Goal: Task Accomplishment & Management: Manage account settings

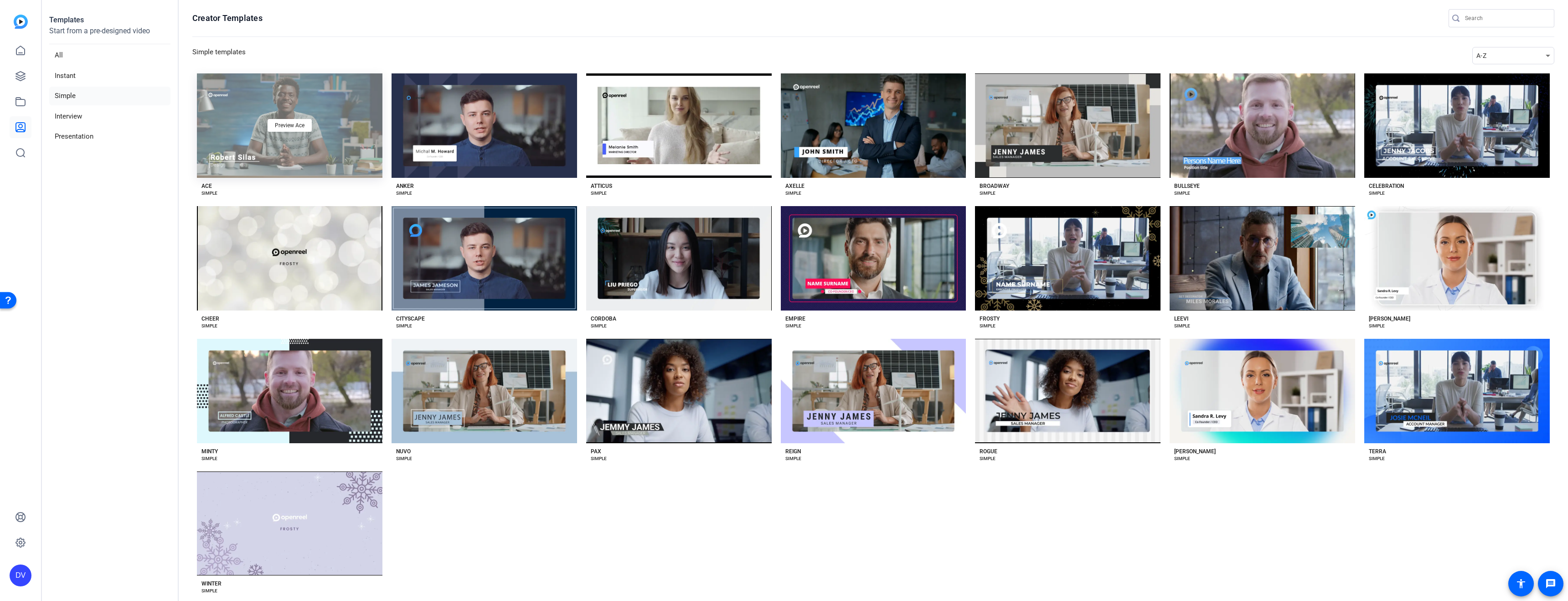
click at [240, 98] on div "Preview Ace" at bounding box center [289, 126] width 185 height 104
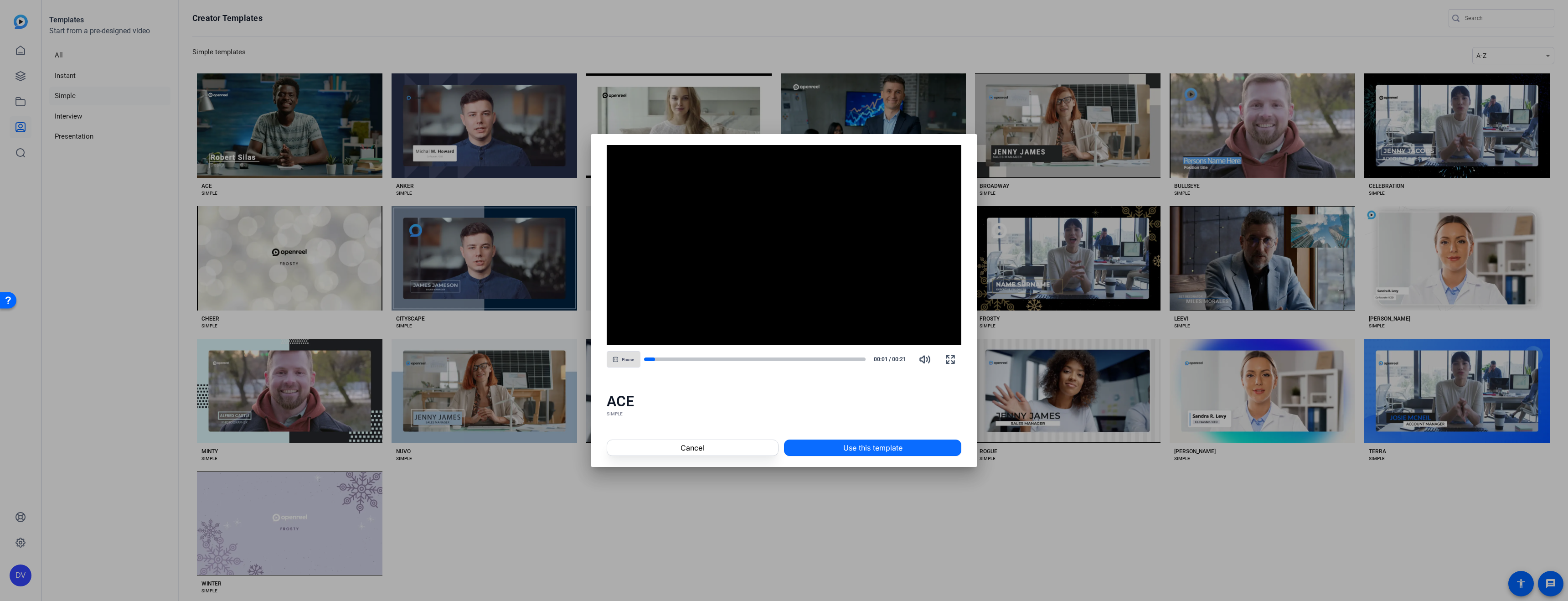
click at [861, 450] on span "Use this template" at bounding box center [872, 448] width 59 height 11
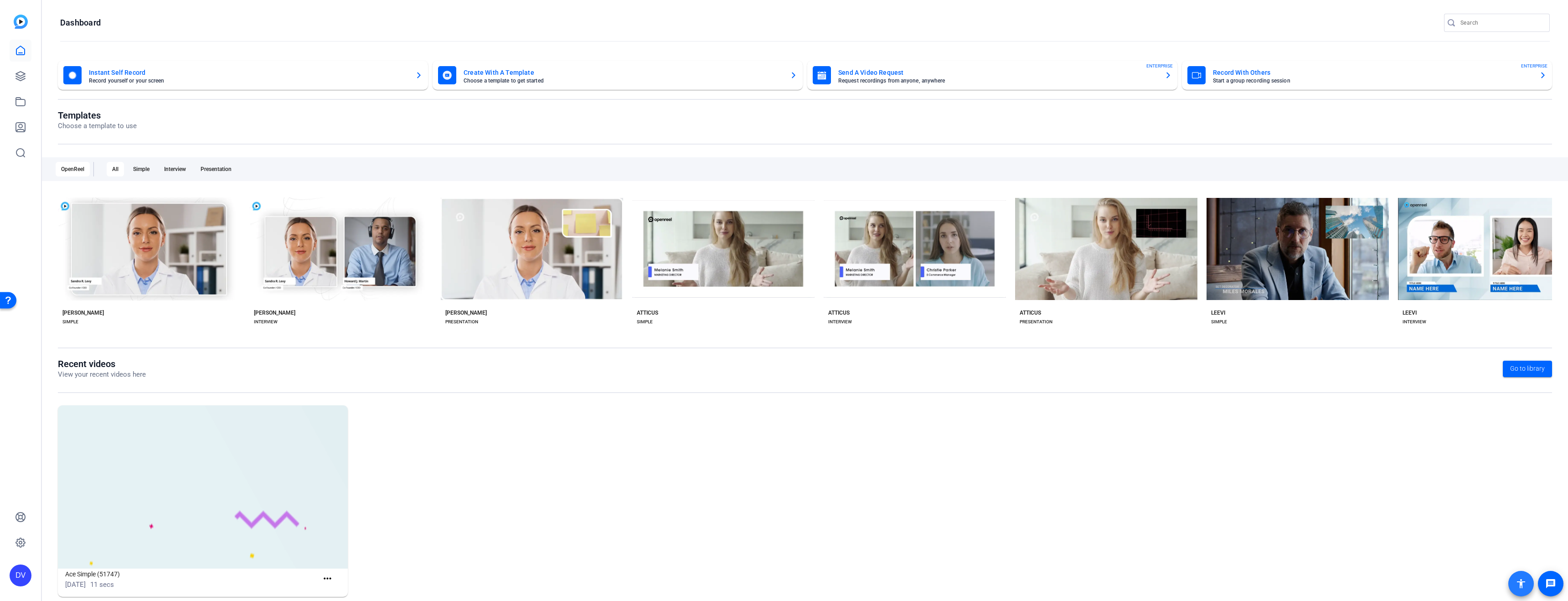
click at [1522, 591] on span at bounding box center [1520, 583] width 22 height 22
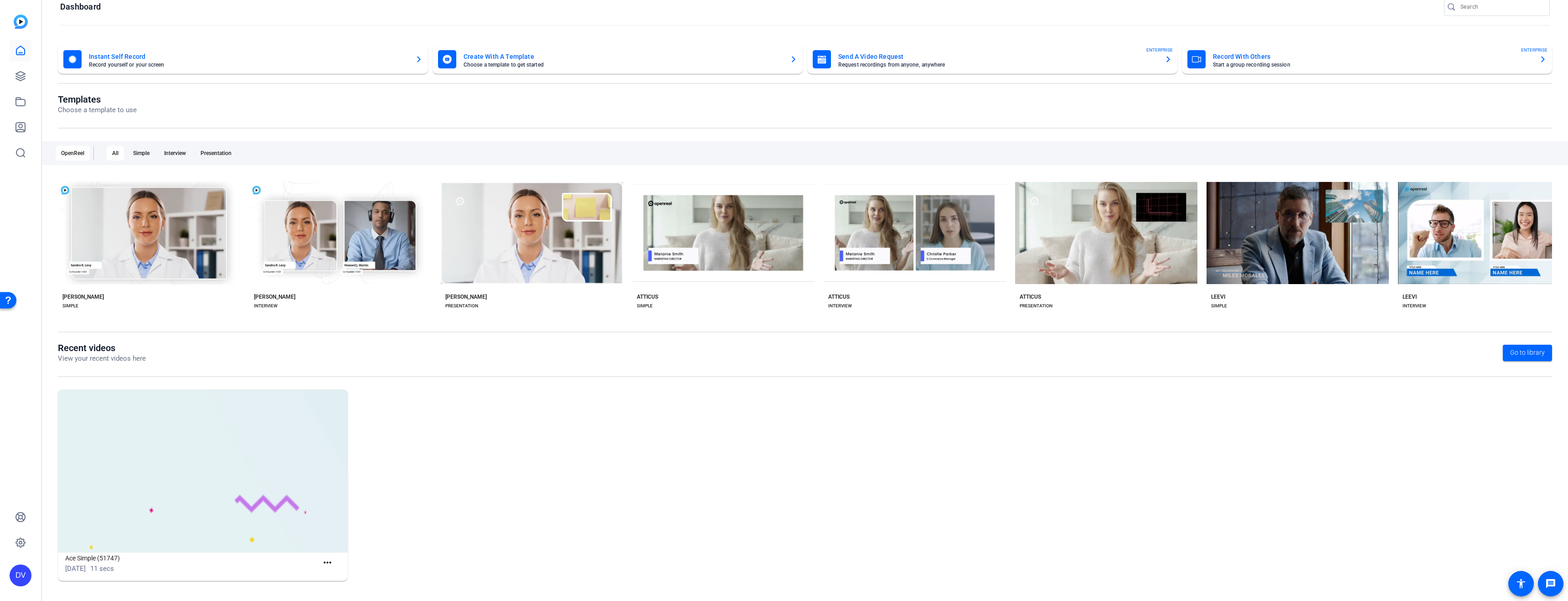
click at [318, 421] on img at bounding box center [202, 471] width 290 height 164
click at [123, 553] on h1 "Ace Simple (51747)" at bounding box center [192, 558] width 253 height 11
click at [108, 559] on h1 "Ace Simple (51747)" at bounding box center [192, 558] width 253 height 11
click at [241, 418] on img at bounding box center [202, 471] width 290 height 164
click at [18, 68] on link at bounding box center [20, 76] width 22 height 22
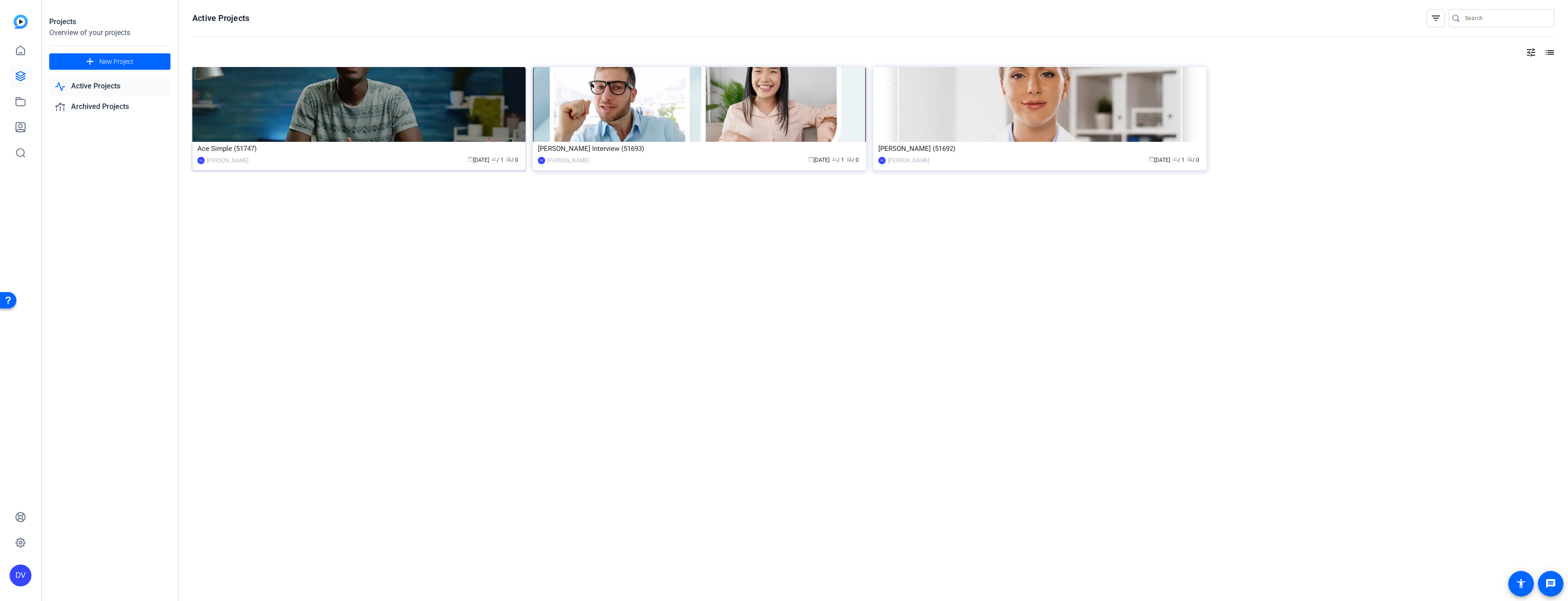
click at [356, 108] on img at bounding box center [359, 104] width 334 height 75
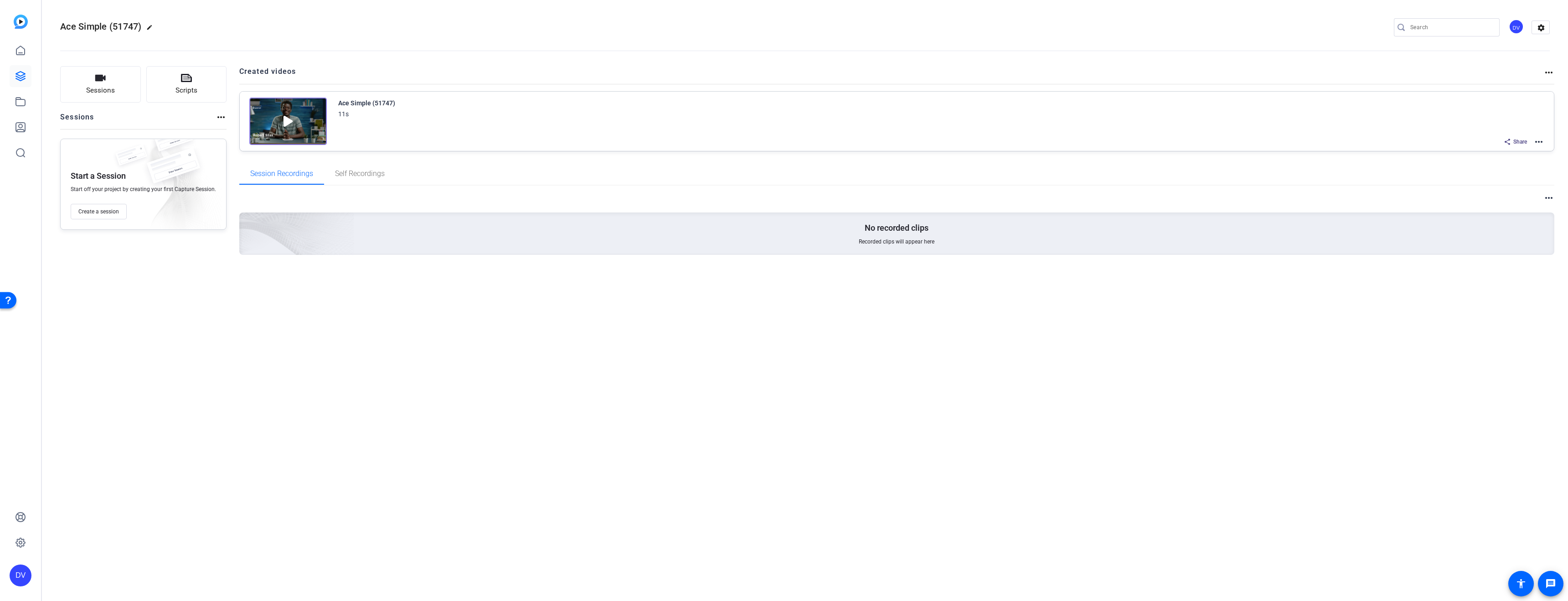
click at [391, 100] on div "Ace Simple (51747)" at bounding box center [367, 103] width 57 height 11
click at [11, 52] on link at bounding box center [20, 50] width 22 height 22
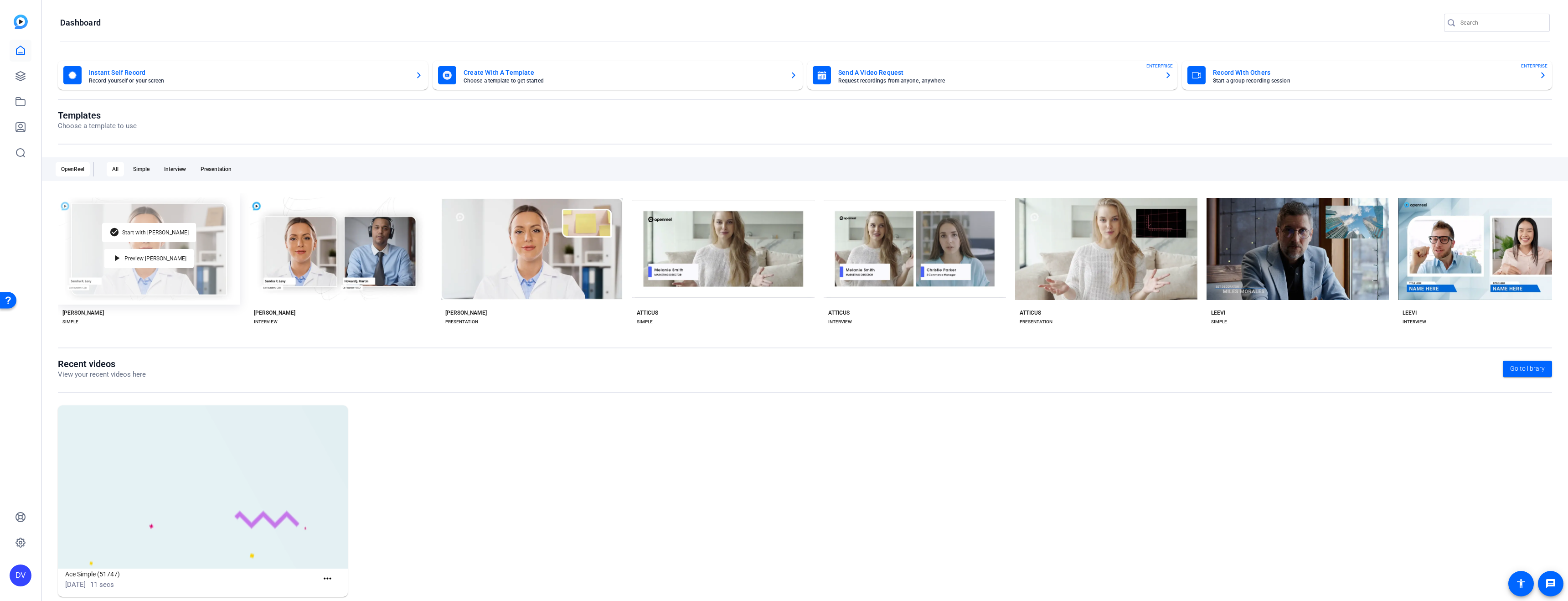
click at [200, 241] on div "check_circle Start with Matti play_arrow Preview Matti" at bounding box center [148, 249] width 182 height 111
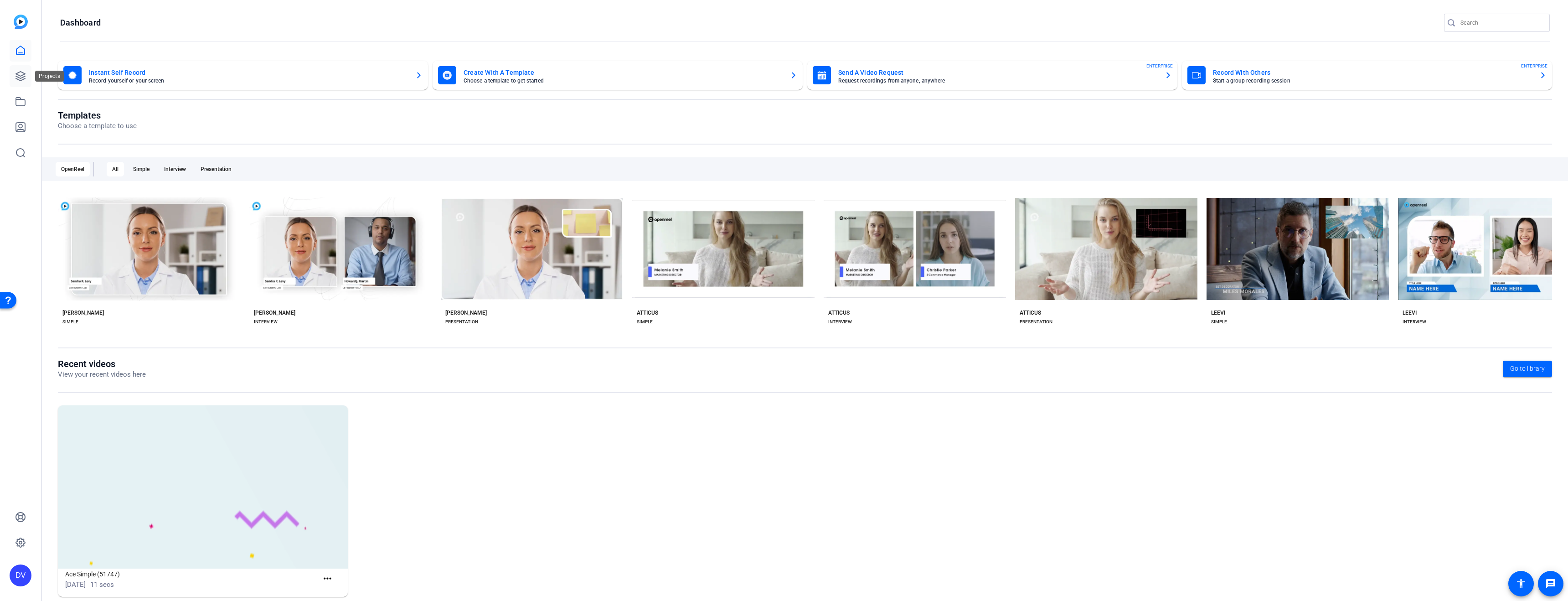
click at [24, 75] on icon at bounding box center [21, 76] width 11 height 11
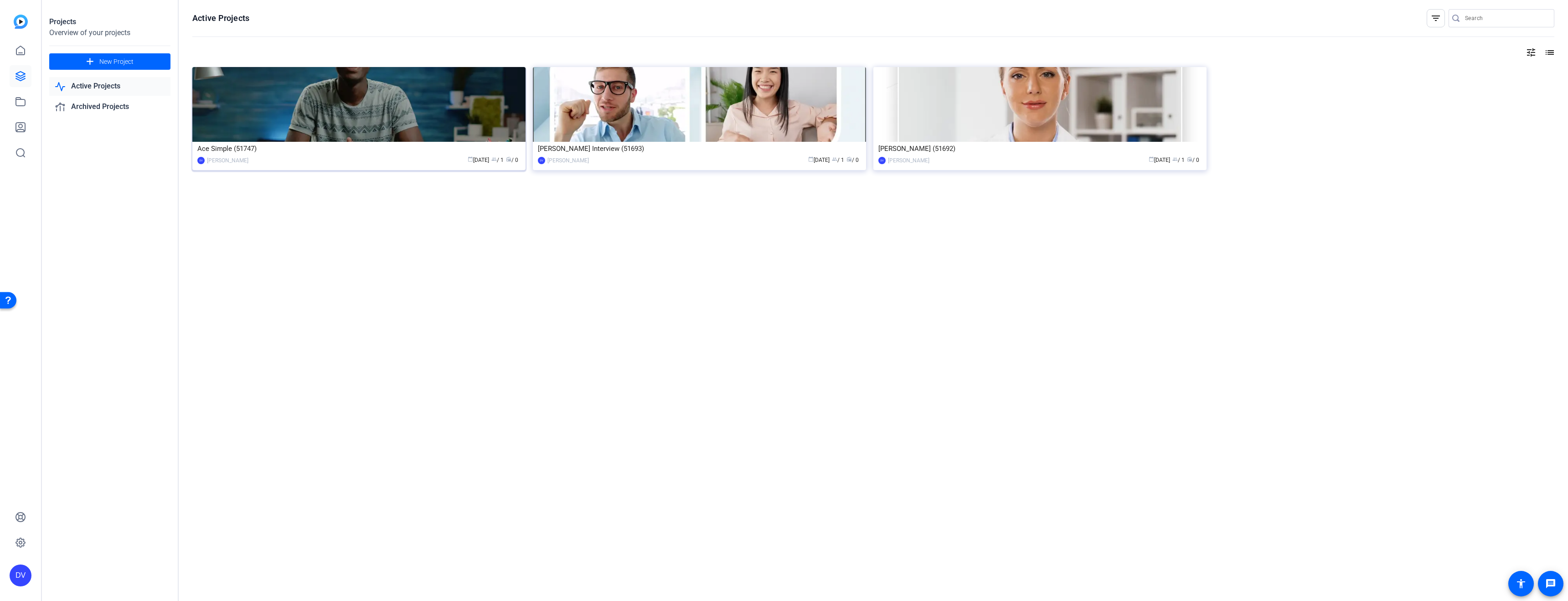
click at [256, 153] on div "Ace Simple (51747)" at bounding box center [359, 148] width 323 height 14
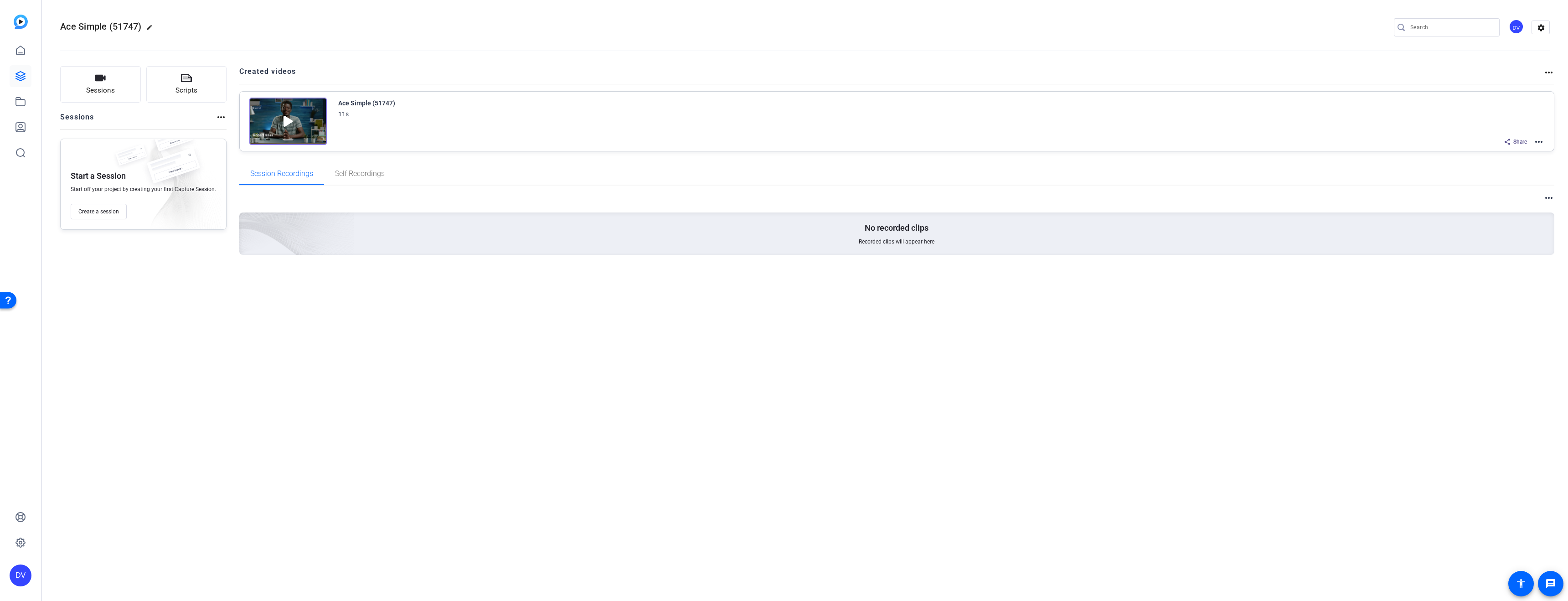
click at [1536, 144] on mat-icon "more_horiz" at bounding box center [1539, 142] width 11 height 11
click at [1510, 148] on span "Edit in Creator" at bounding box center [1505, 153] width 63 height 11
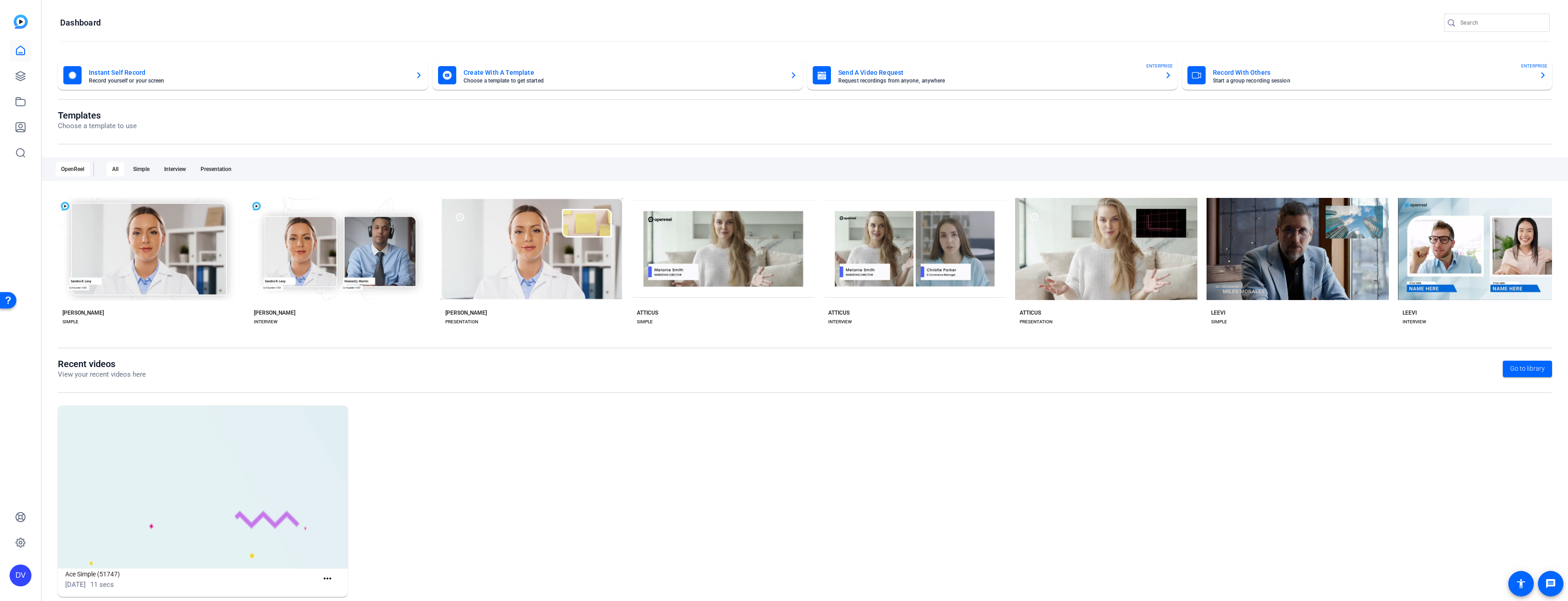
click at [9, 300] on div "Open Resource Center" at bounding box center [8, 300] width 7 height 7
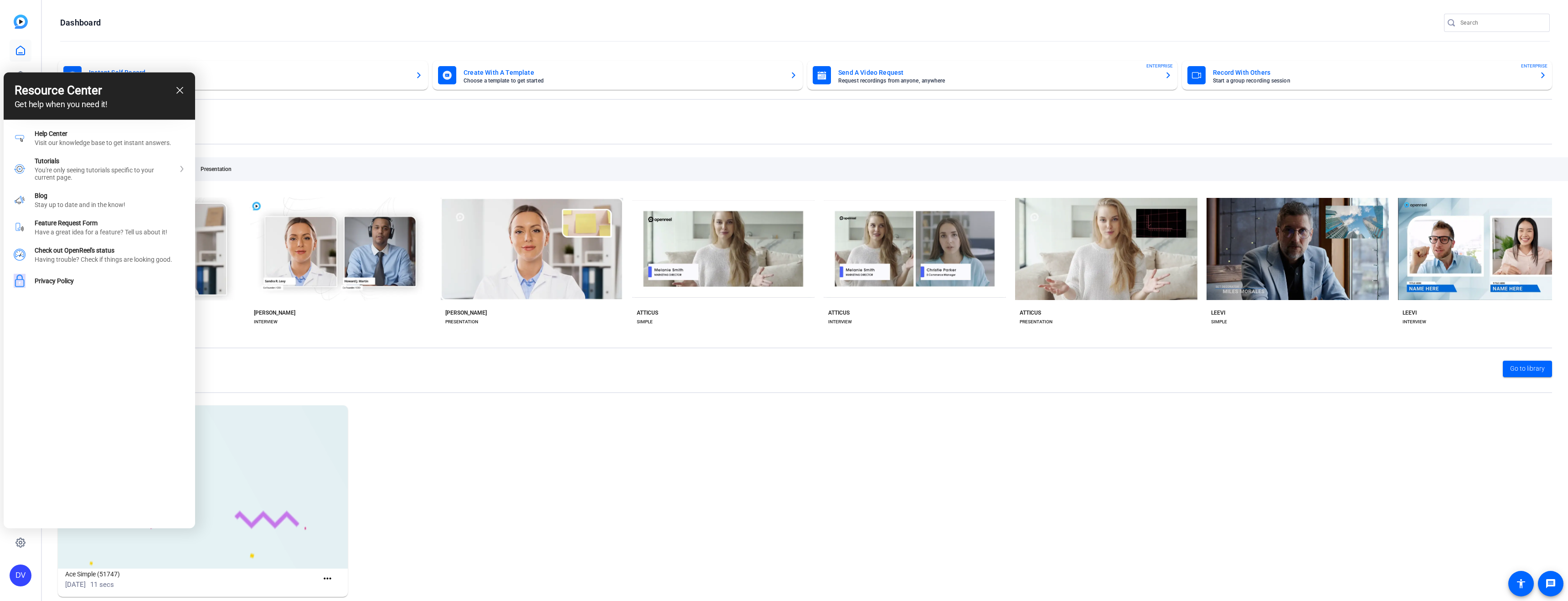
click at [184, 87] on div "Resource Center Get help when you need it!" at bounding box center [100, 96] width 191 height 48
click at [181, 88] on icon "close resource center" at bounding box center [180, 91] width 6 height 6
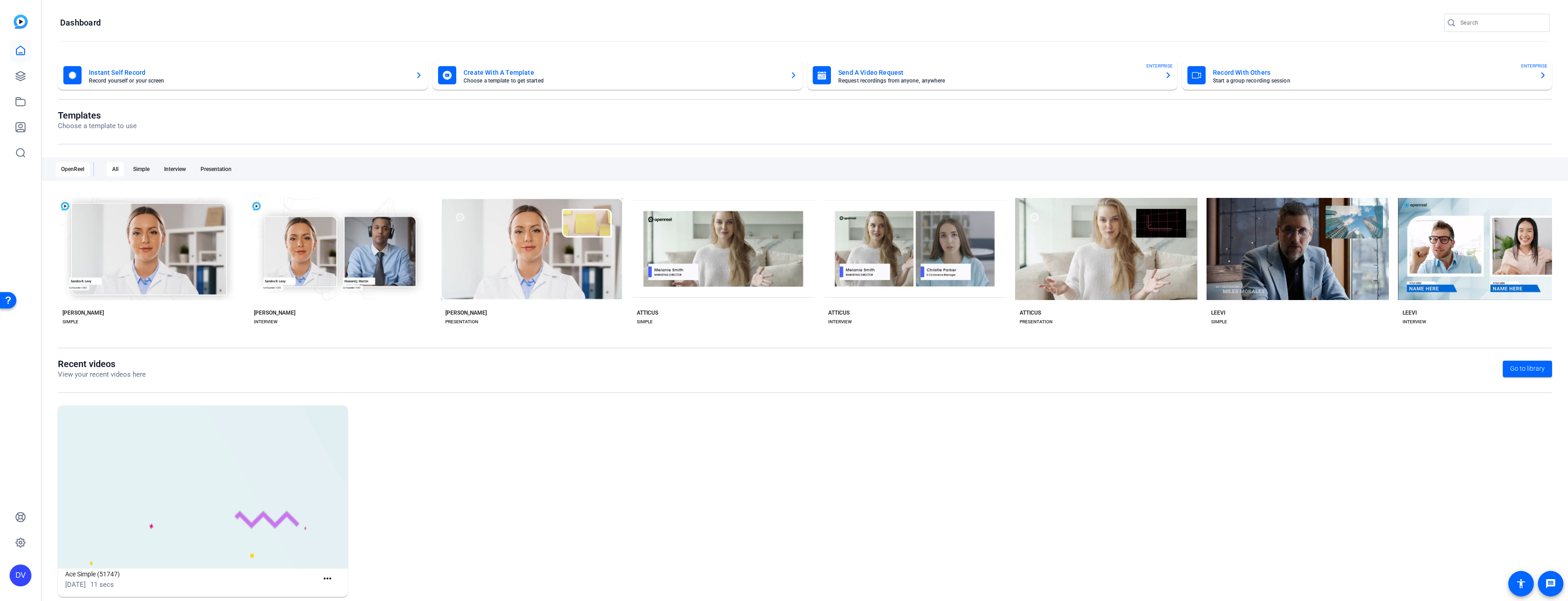
click at [19, 569] on div "DV" at bounding box center [20, 575] width 22 height 22
click at [44, 537] on div at bounding box center [784, 300] width 1568 height 601
click at [23, 517] on icon at bounding box center [21, 518] width 11 height 11
click at [37, 237] on div "DV" at bounding box center [20, 300] width 41 height 601
click at [23, 48] on icon at bounding box center [20, 50] width 8 height 9
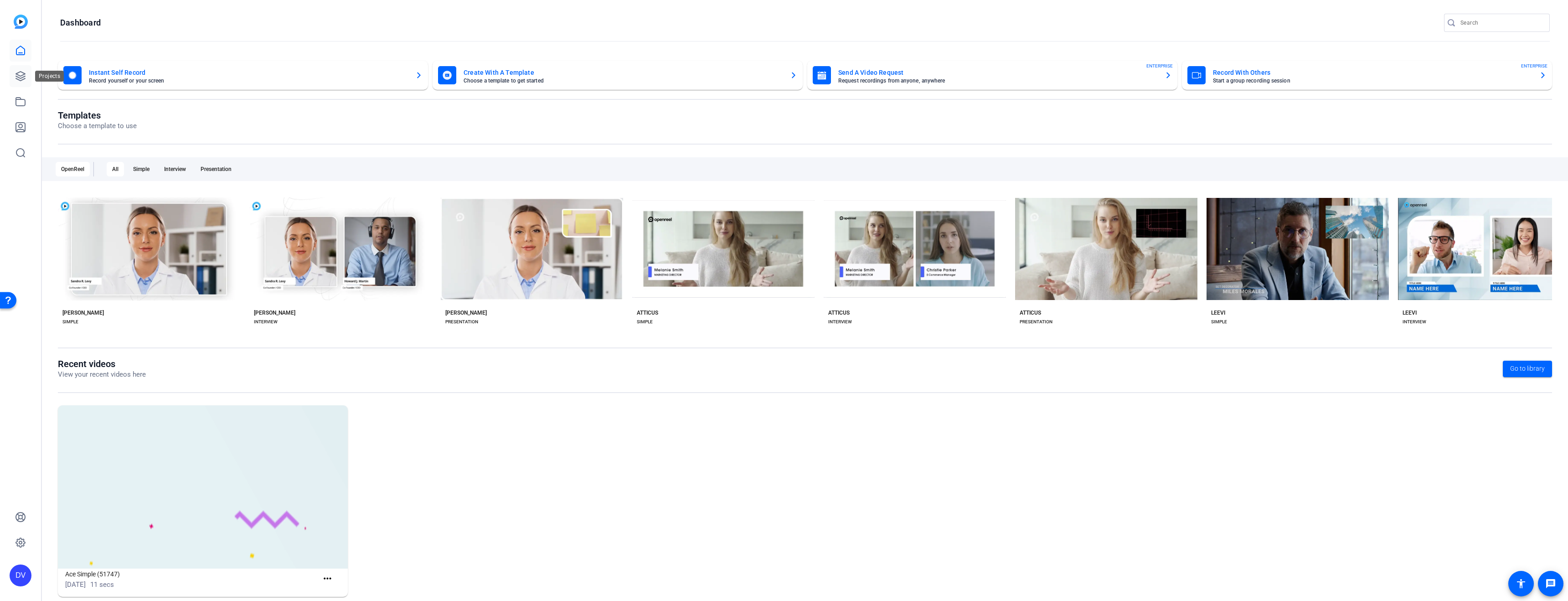
click at [25, 66] on link at bounding box center [20, 76] width 22 height 22
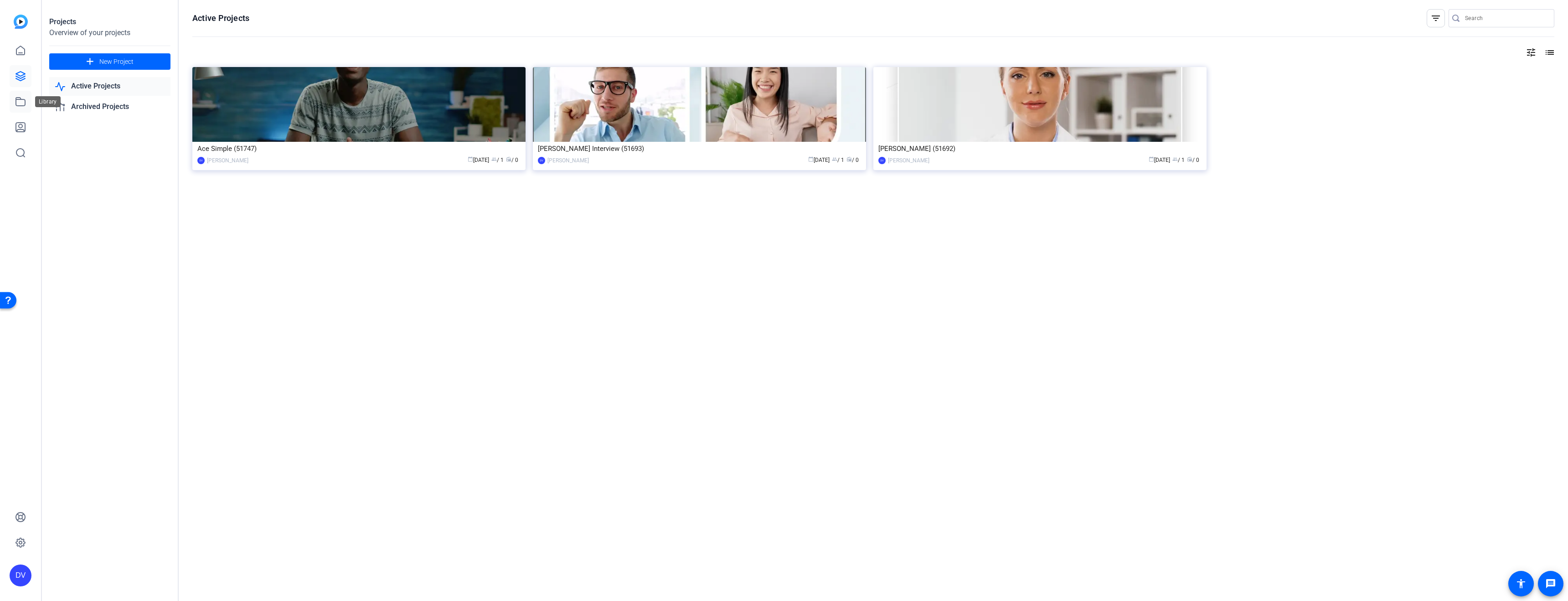
click at [23, 104] on icon at bounding box center [21, 102] width 11 height 11
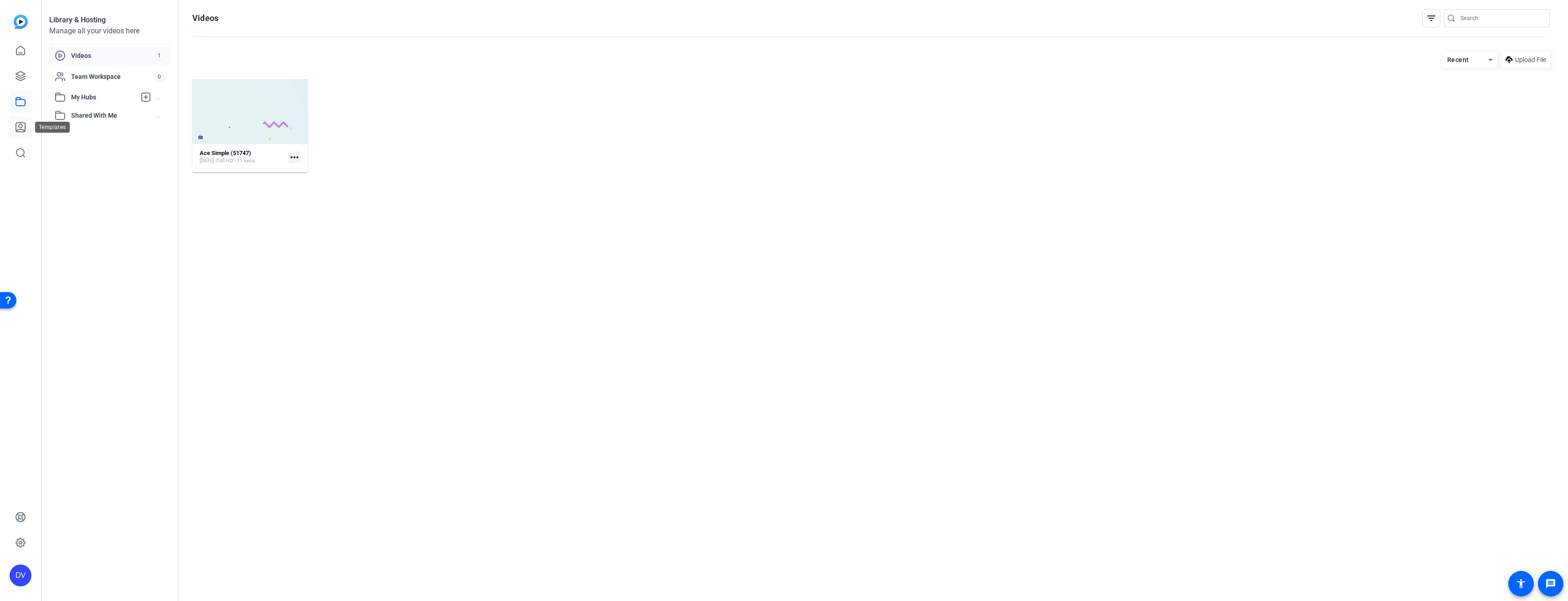
click at [22, 126] on icon at bounding box center [20, 126] width 9 height 9
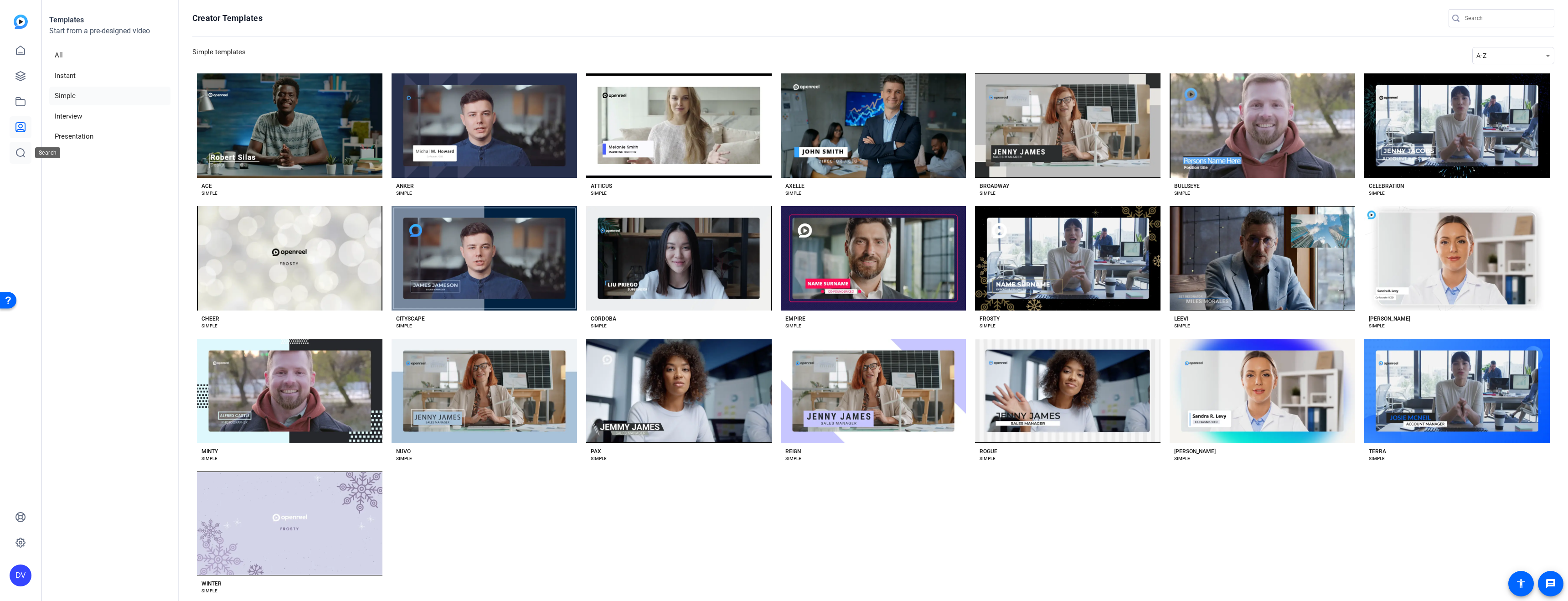
click at [22, 154] on icon at bounding box center [21, 153] width 11 height 11
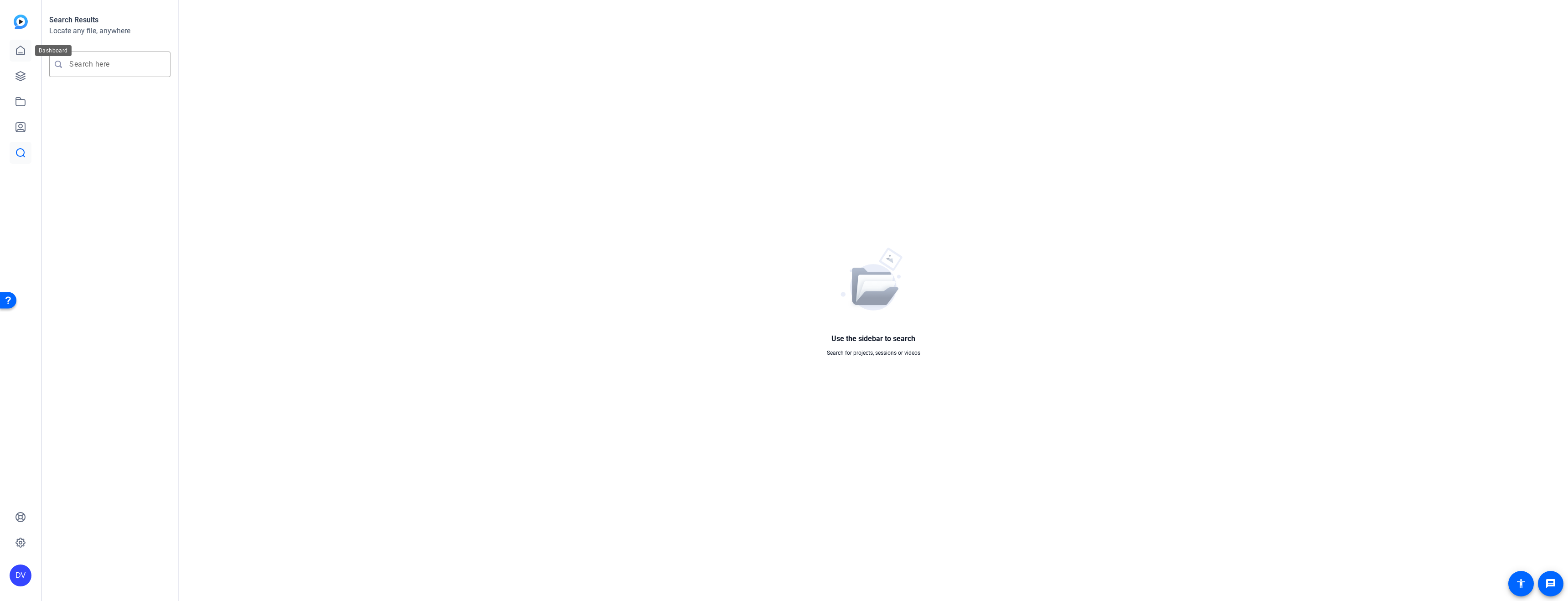
click at [26, 55] on link at bounding box center [20, 50] width 22 height 22
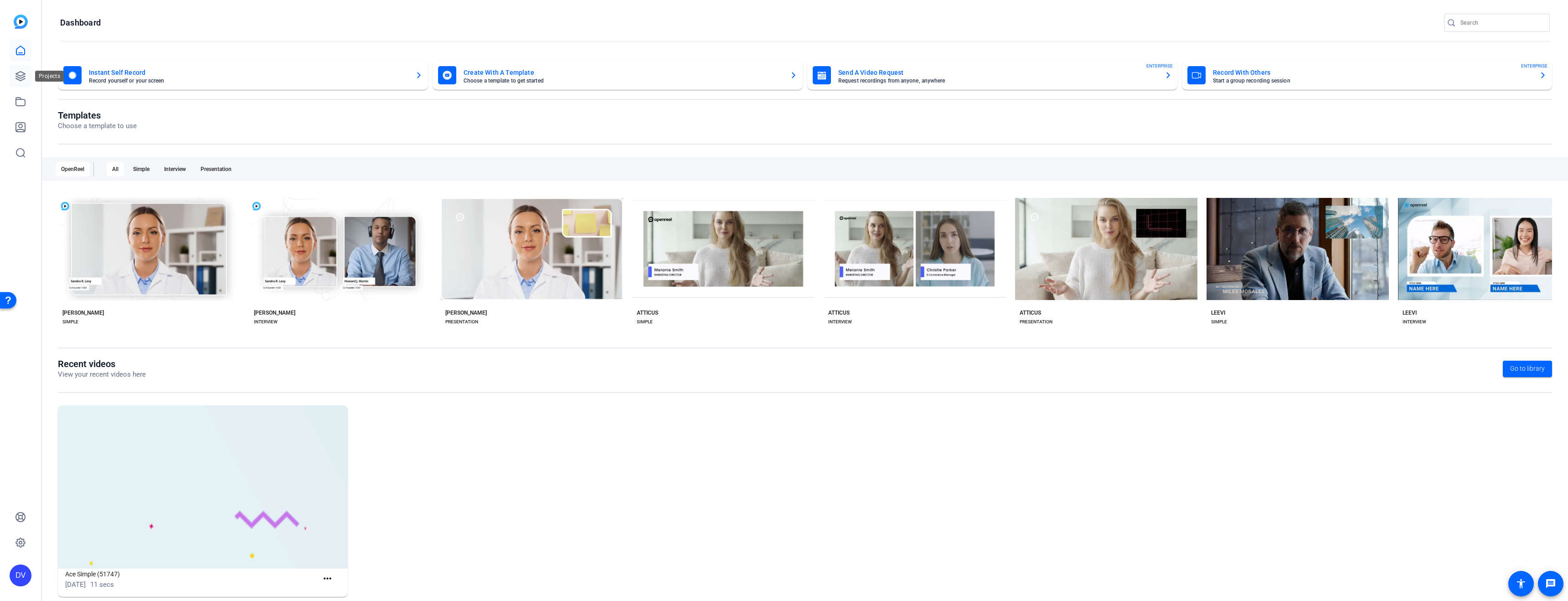
click at [21, 70] on icon at bounding box center [21, 76] width 11 height 11
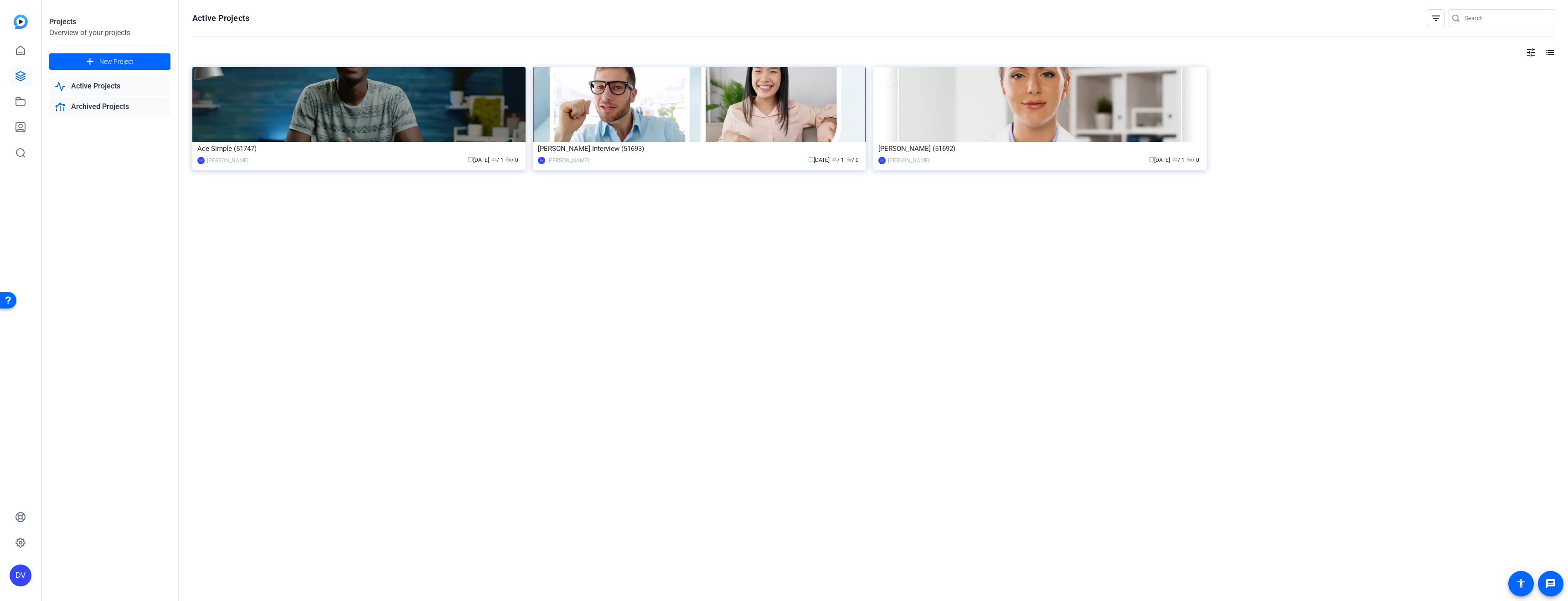
click at [93, 108] on link "Archived Projects" at bounding box center [110, 106] width 121 height 19
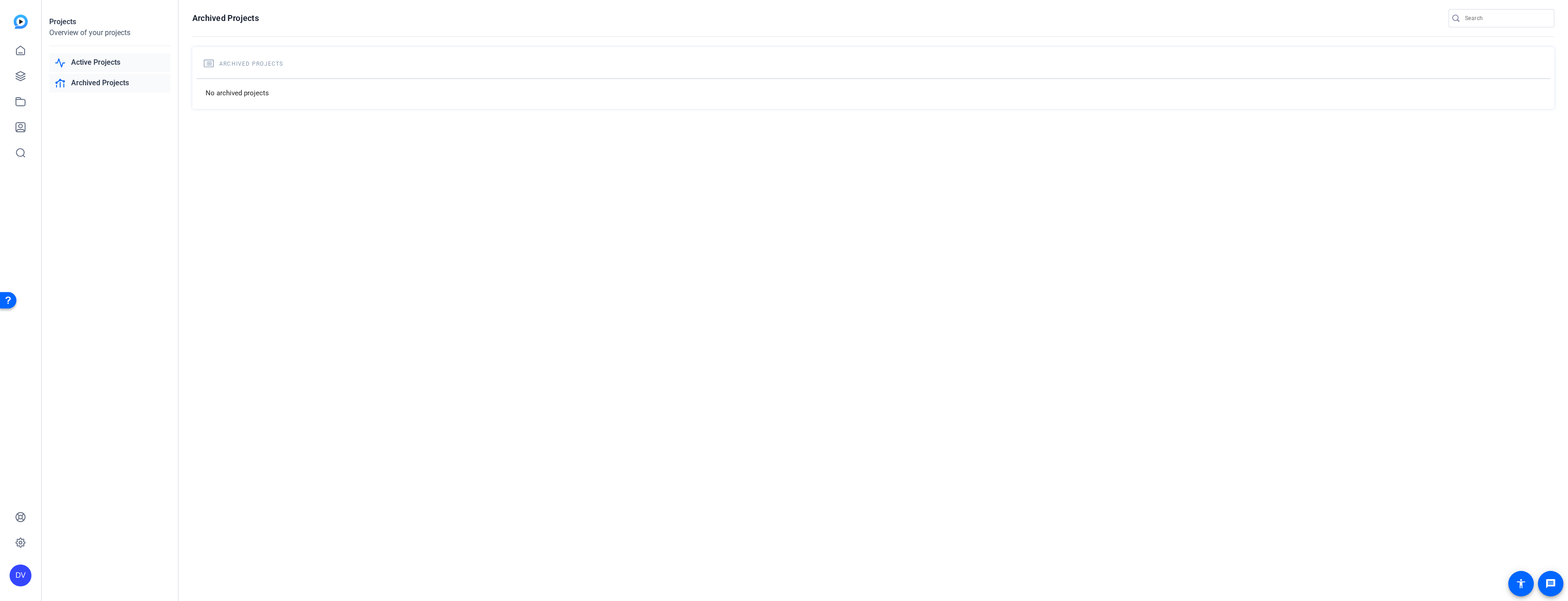
click at [112, 63] on link "Active Projects" at bounding box center [110, 62] width 121 height 19
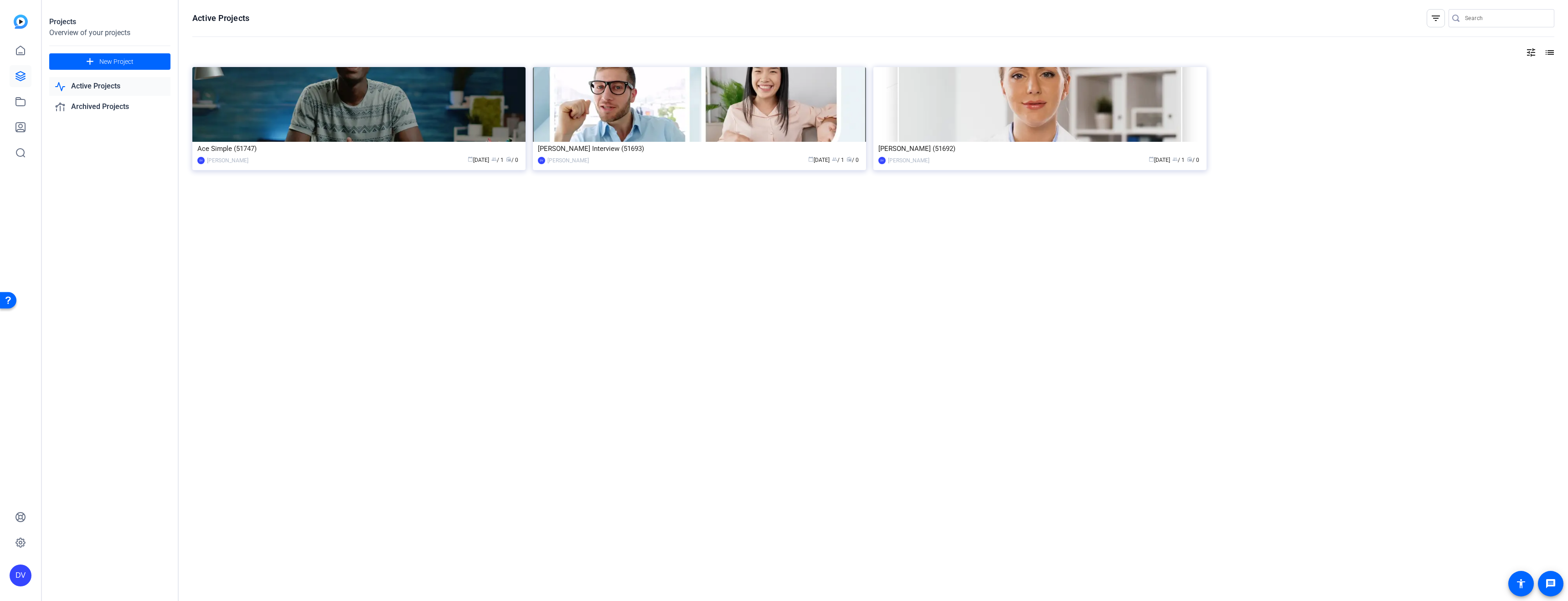
click at [216, 32] on openreel-divider-bar at bounding box center [873, 37] width 1362 height 19
click at [19, 75] on icon at bounding box center [20, 75] width 9 height 9
click at [35, 543] on div "Settings" at bounding box center [49, 543] width 28 height 11
click at [19, 544] on icon at bounding box center [21, 543] width 11 height 11
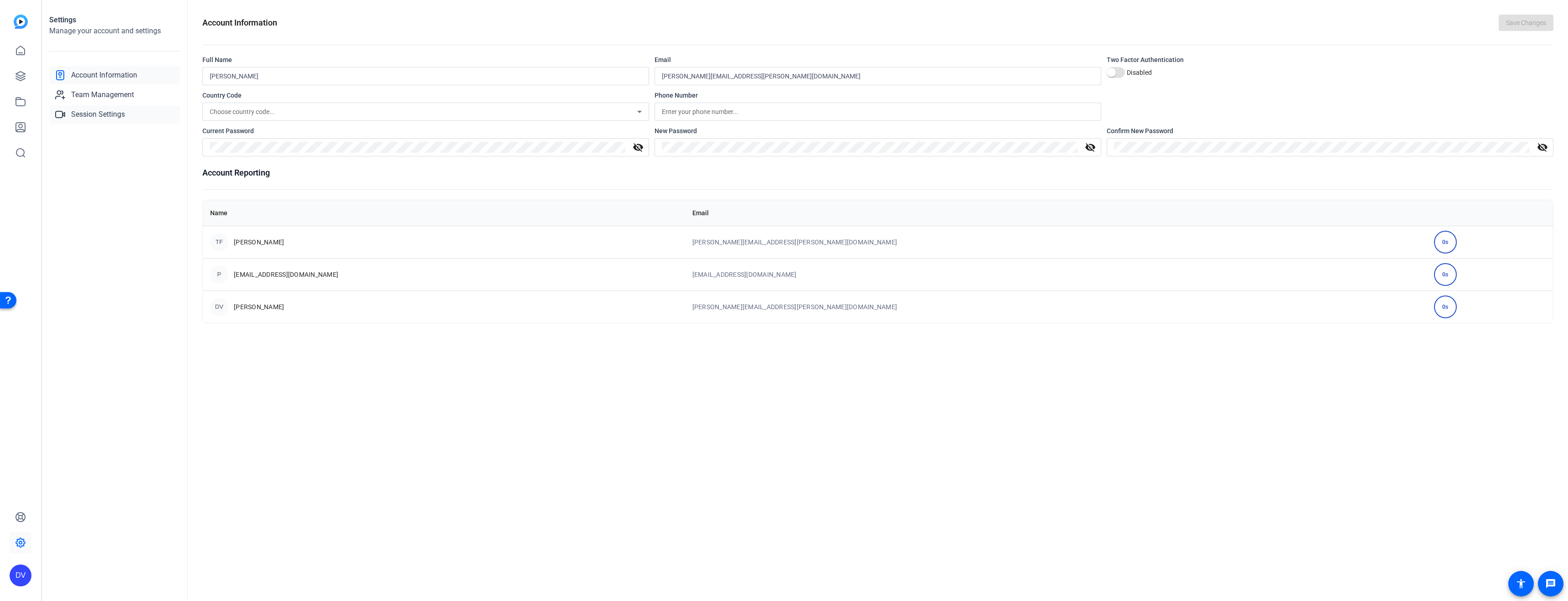
drag, startPoint x: 83, startPoint y: 99, endPoint x: 92, endPoint y: 104, distance: 10.3
click at [83, 99] on span "Team Management" at bounding box center [103, 95] width 63 height 11
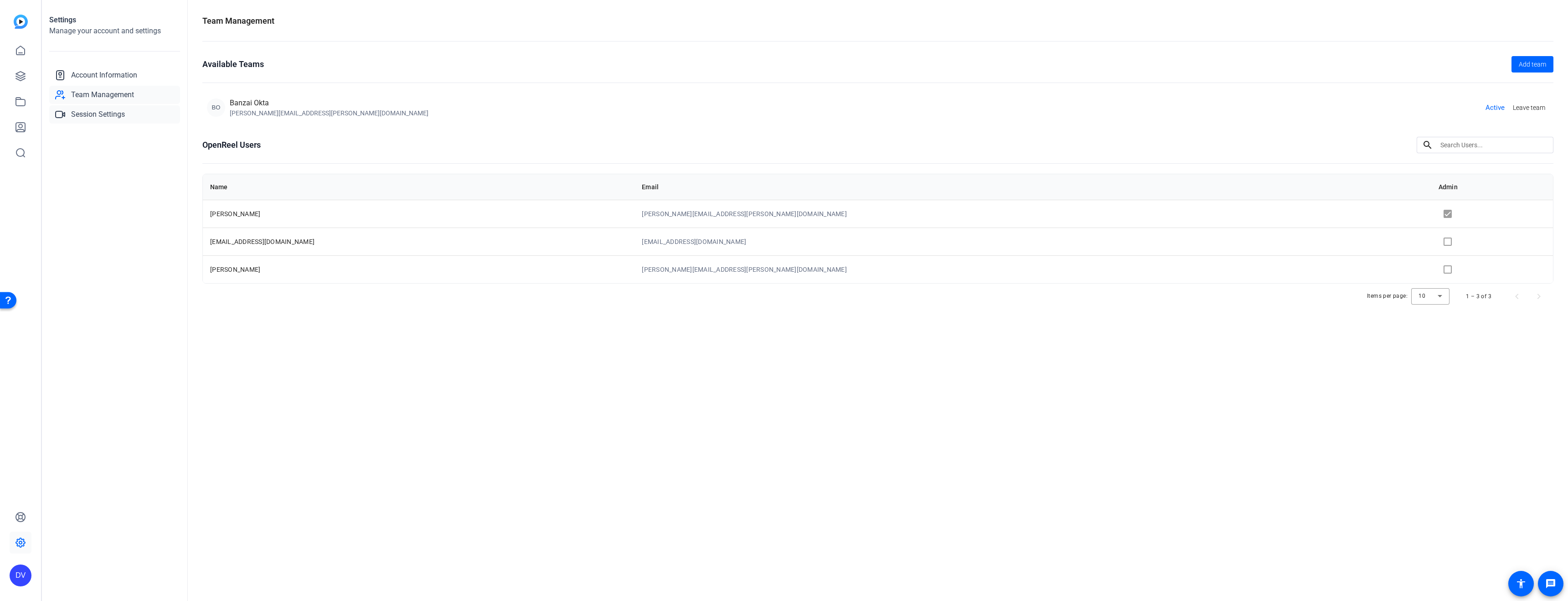
click at [96, 115] on span "Session Settings" at bounding box center [98, 115] width 53 height 11
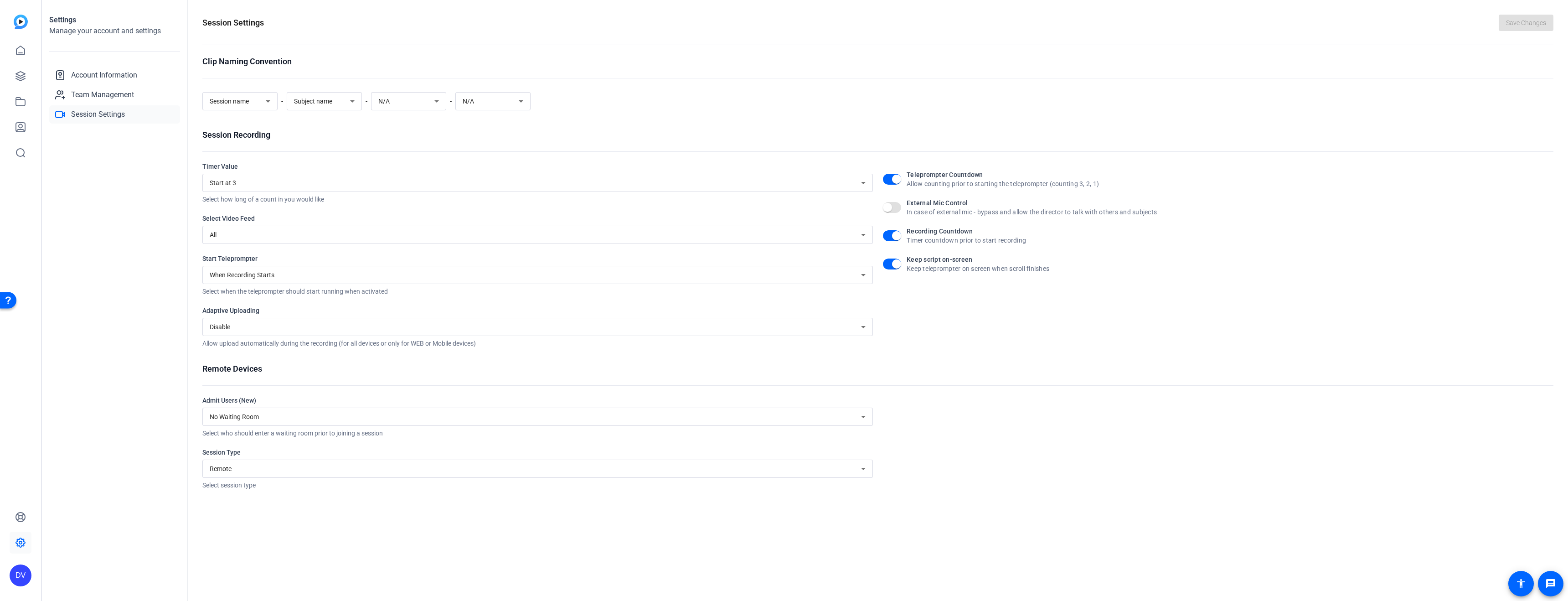
click at [23, 577] on div "DV" at bounding box center [20, 575] width 22 height 22
click at [20, 21] on div at bounding box center [784, 300] width 1568 height 601
click at [27, 55] on link at bounding box center [20, 50] width 22 height 22
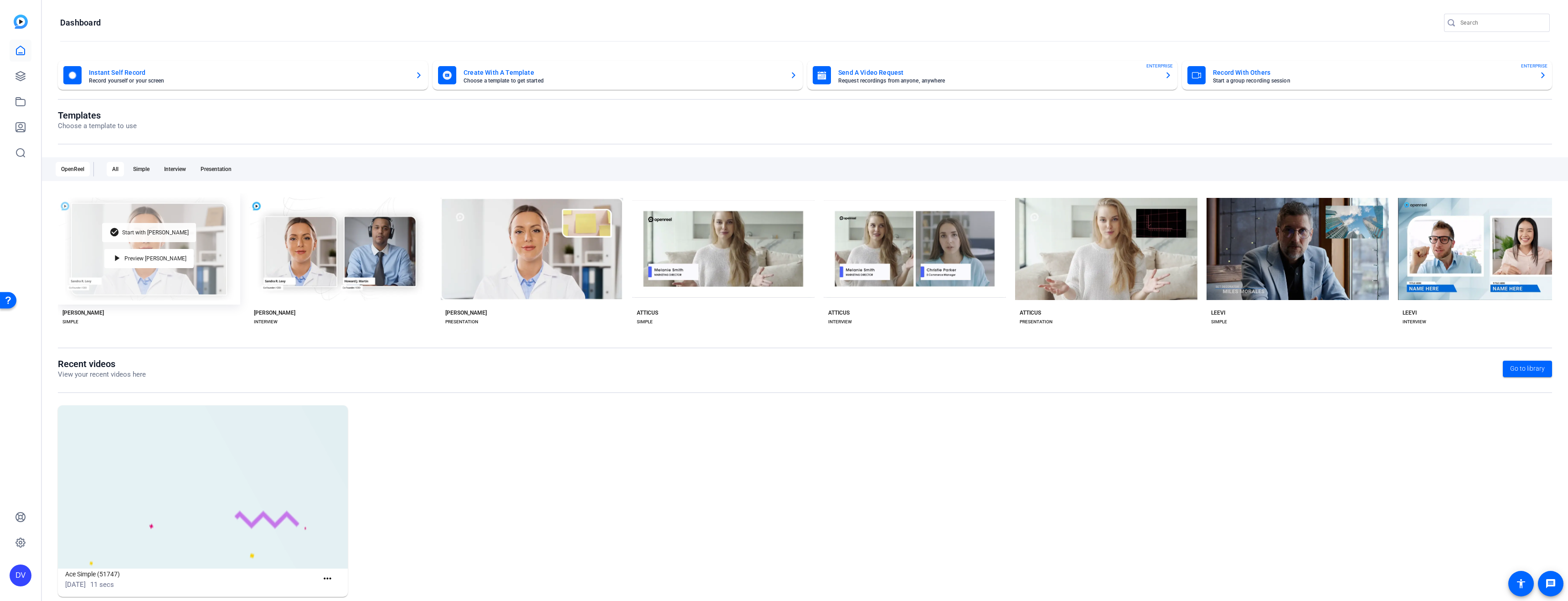
click at [148, 232] on span "Start with [PERSON_NAME]" at bounding box center [155, 232] width 66 height 6
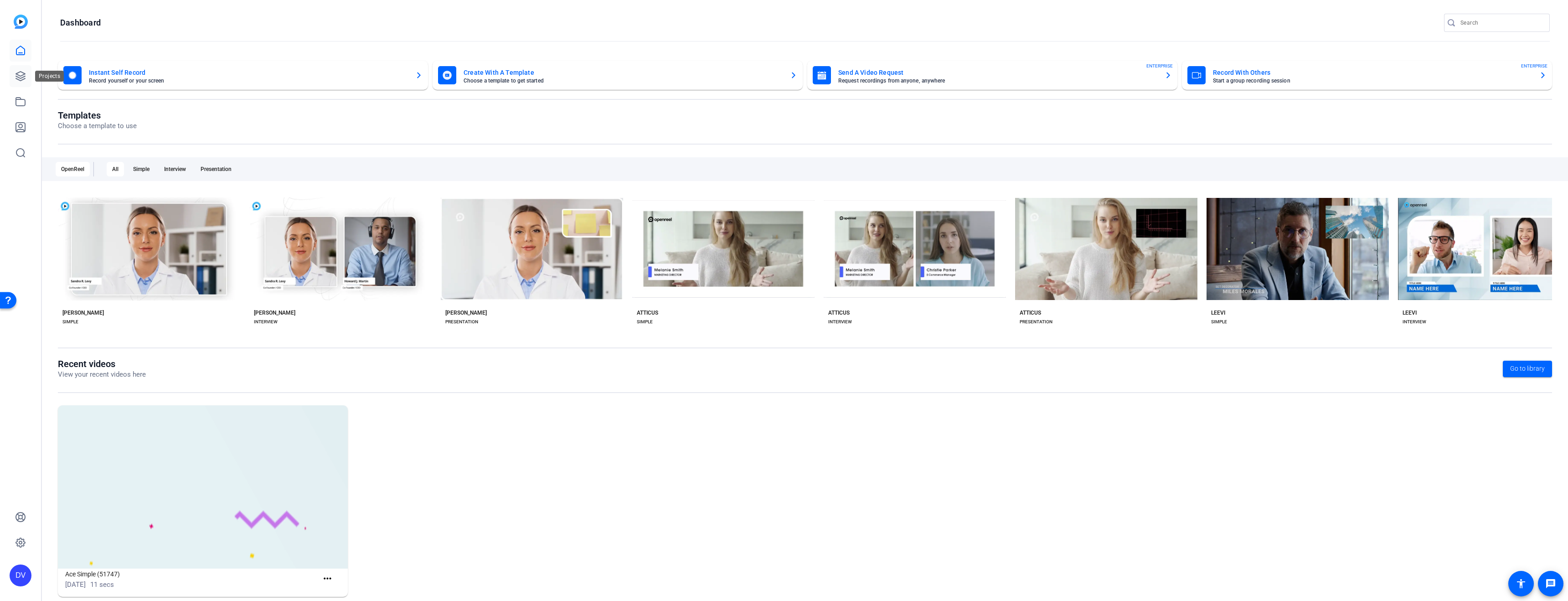
click at [22, 70] on link at bounding box center [20, 76] width 22 height 22
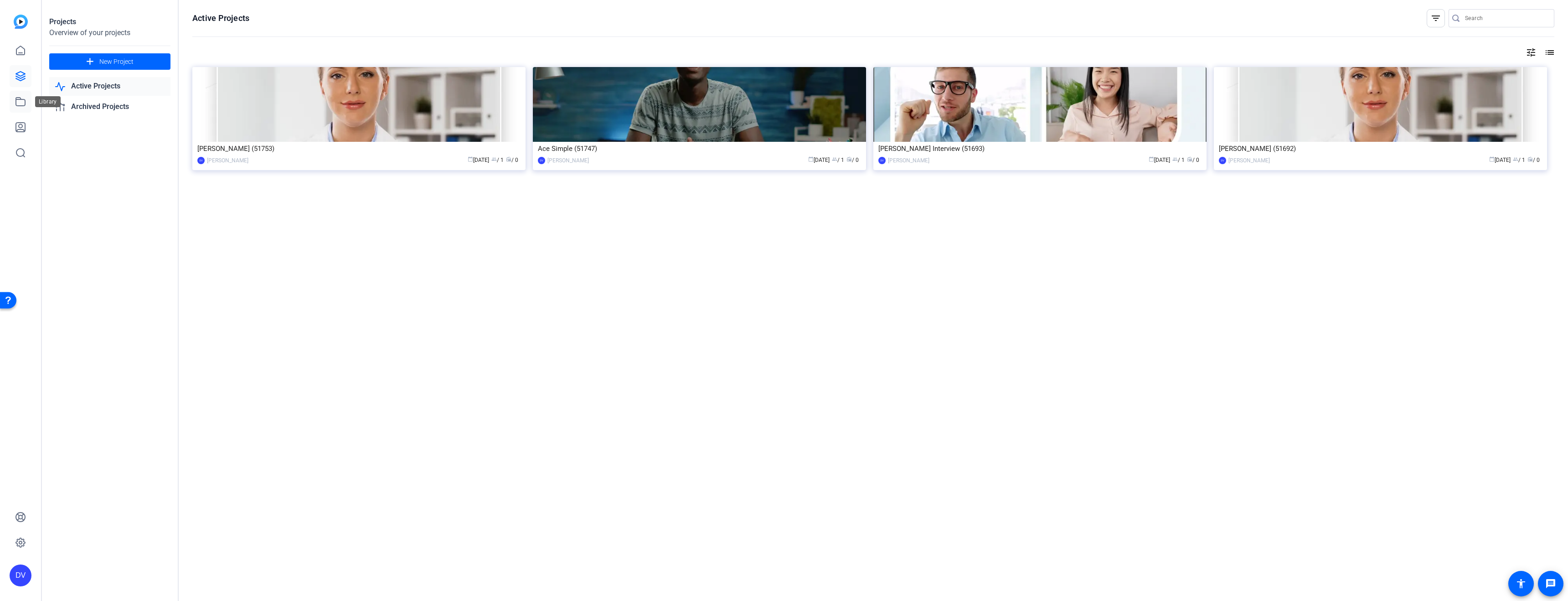
click at [19, 100] on icon at bounding box center [21, 102] width 11 height 11
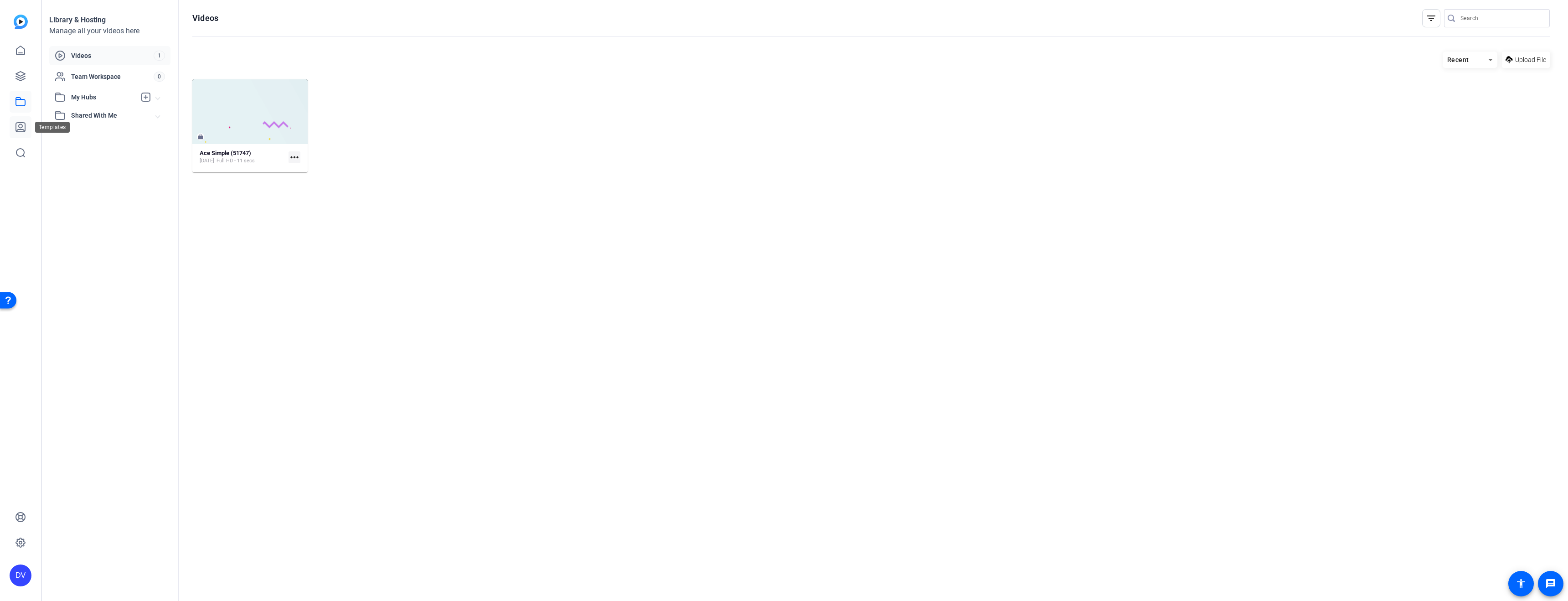
click at [23, 126] on icon at bounding box center [21, 127] width 11 height 11
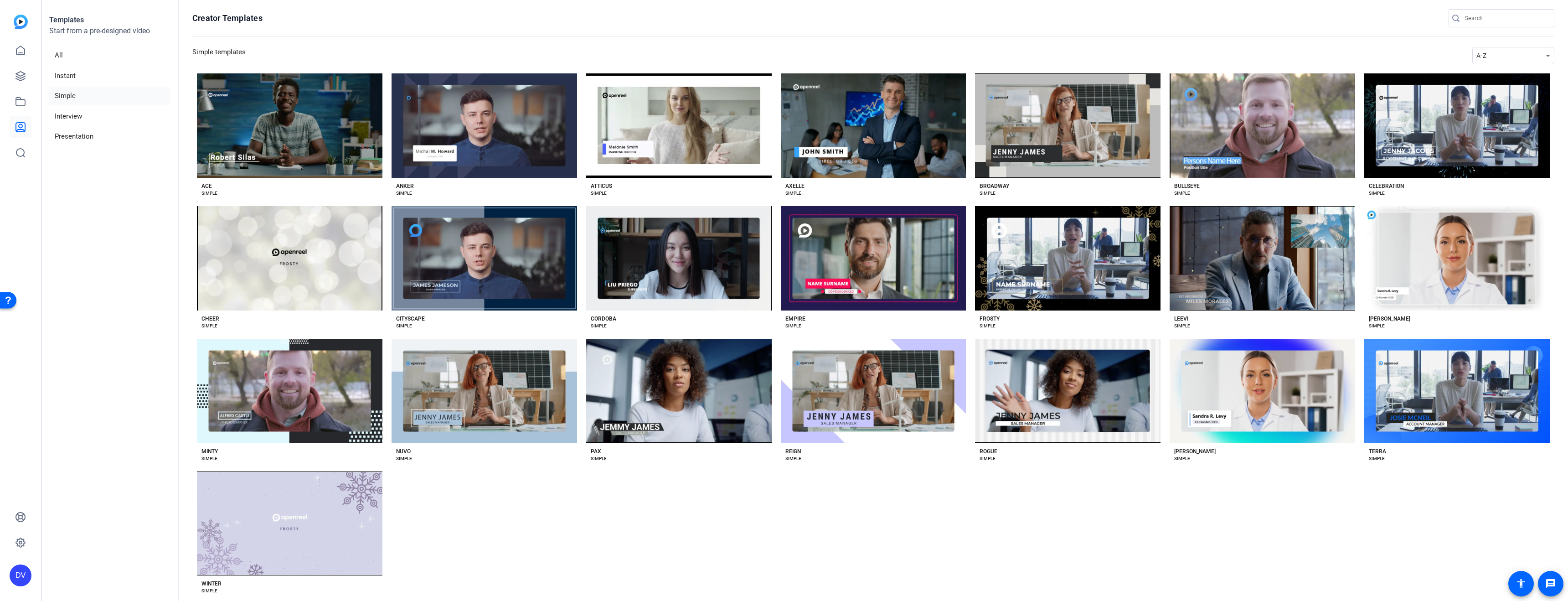
click at [34, 53] on div "DV" at bounding box center [20, 300] width 41 height 601
click at [22, 50] on icon at bounding box center [21, 51] width 11 height 11
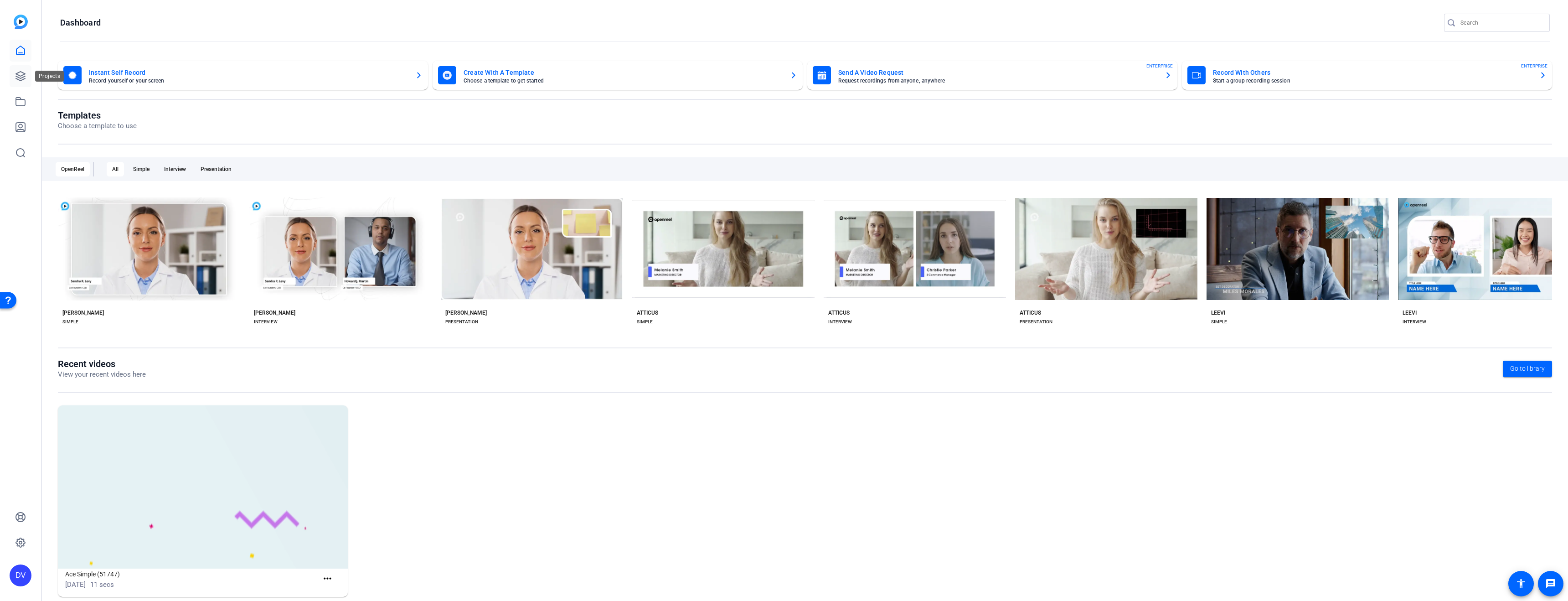
click at [19, 75] on icon at bounding box center [21, 76] width 11 height 11
